Goal: Use online tool/utility: Utilize a website feature to perform a specific function

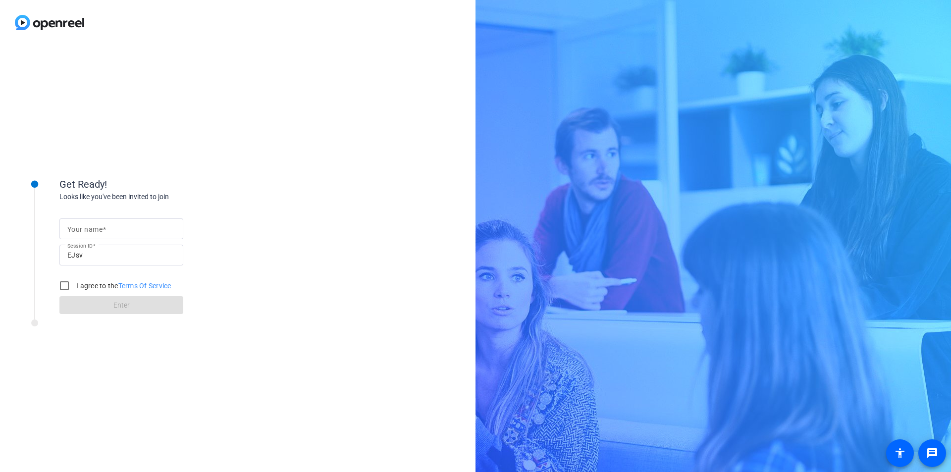
click at [114, 229] on input "Your name" at bounding box center [121, 229] width 108 height 12
type input "[PERSON_NAME]"
click at [62, 287] on input "I agree to the Terms Of Service" at bounding box center [65, 286] width 20 height 20
checkbox input "true"
click at [129, 304] on span "Enter" at bounding box center [121, 305] width 16 height 10
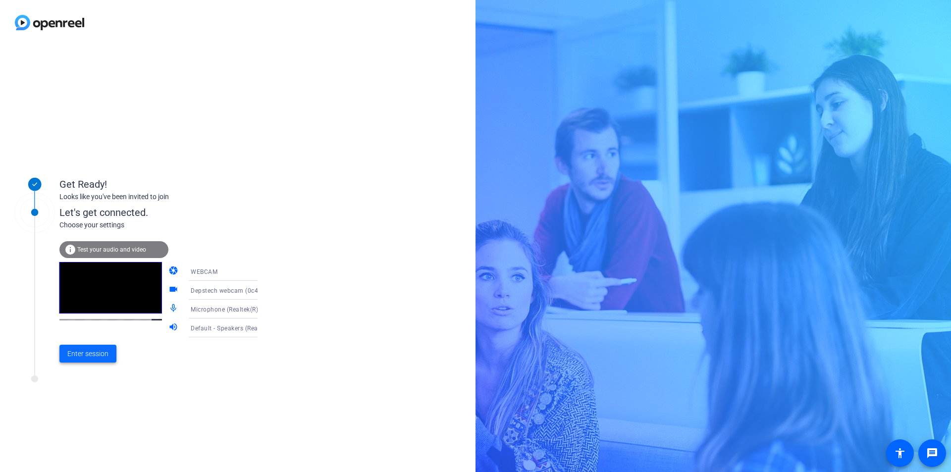
click at [104, 358] on span "Enter session" at bounding box center [87, 354] width 41 height 10
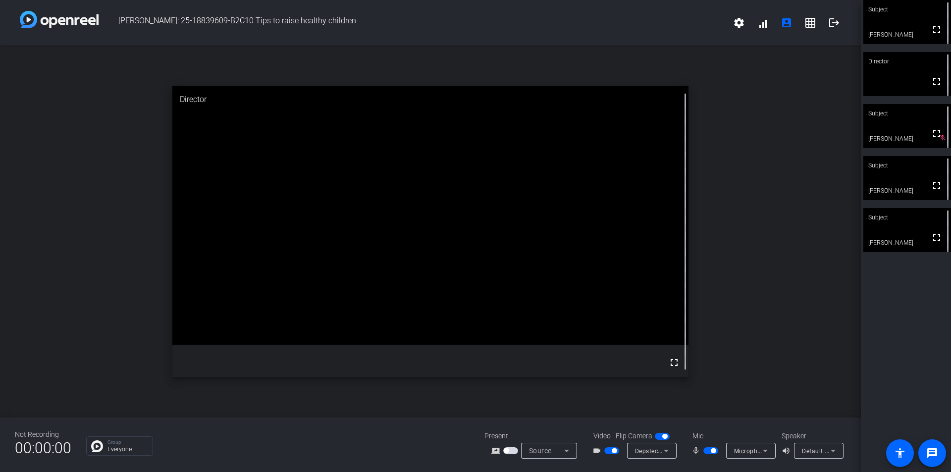
click at [767, 451] on icon at bounding box center [765, 451] width 5 height 2
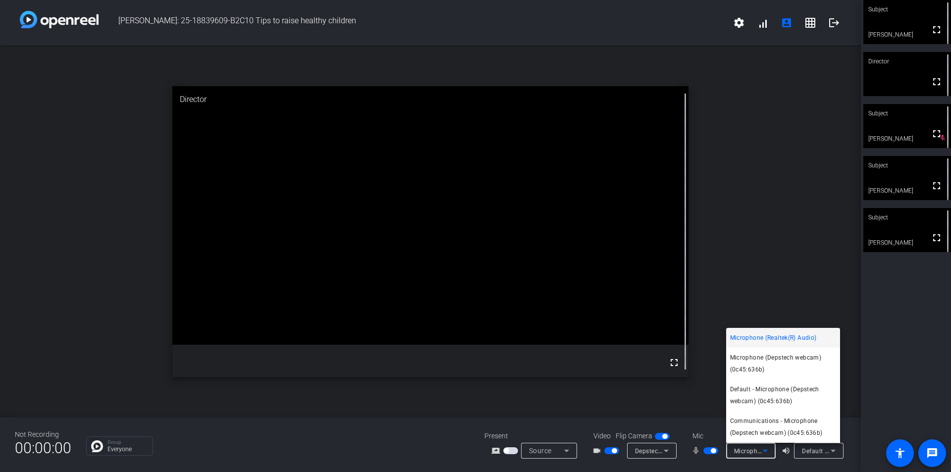
click at [767, 451] on div at bounding box center [475, 236] width 951 height 472
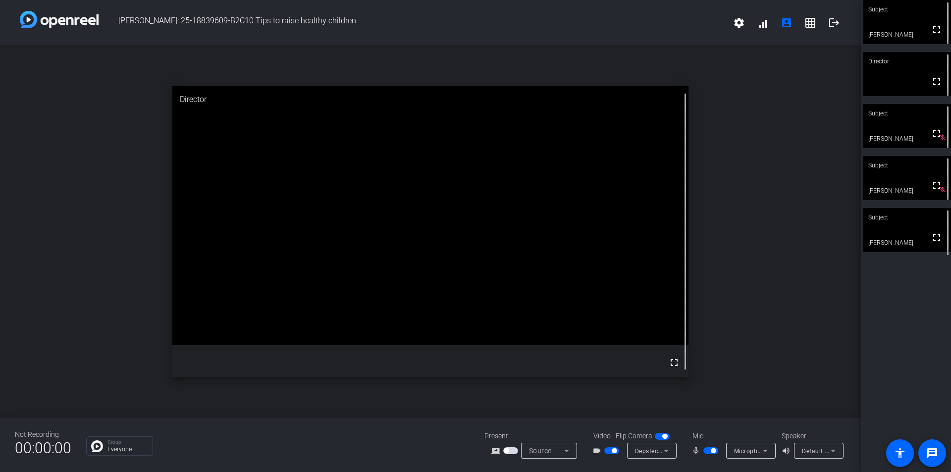
click at [709, 452] on span "button" at bounding box center [711, 450] width 15 height 7
click at [715, 450] on span "button" at bounding box center [711, 450] width 15 height 7
